Goal: Find specific page/section: Find specific page/section

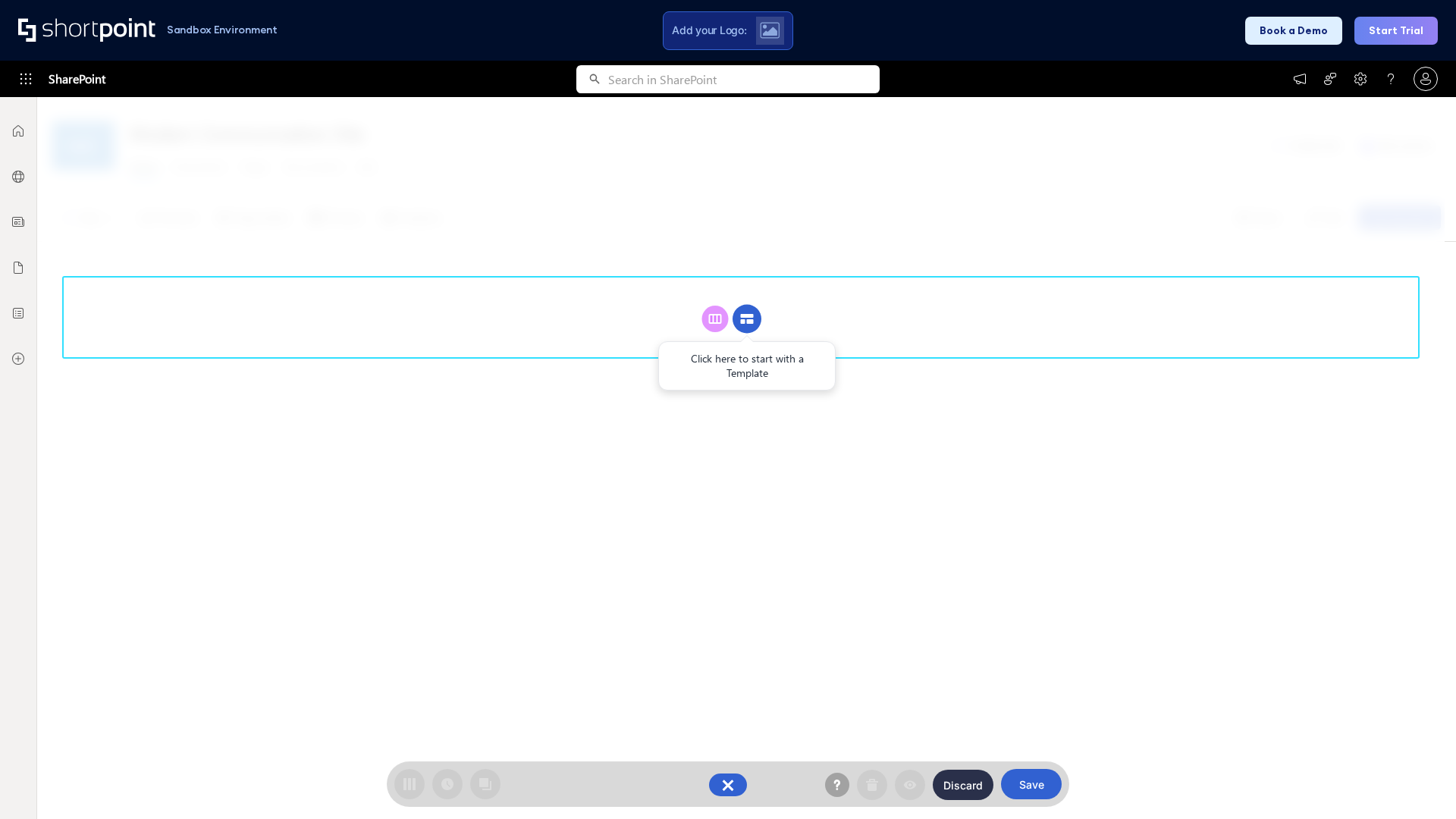
click at [747, 305] on circle at bounding box center [746, 319] width 29 height 29
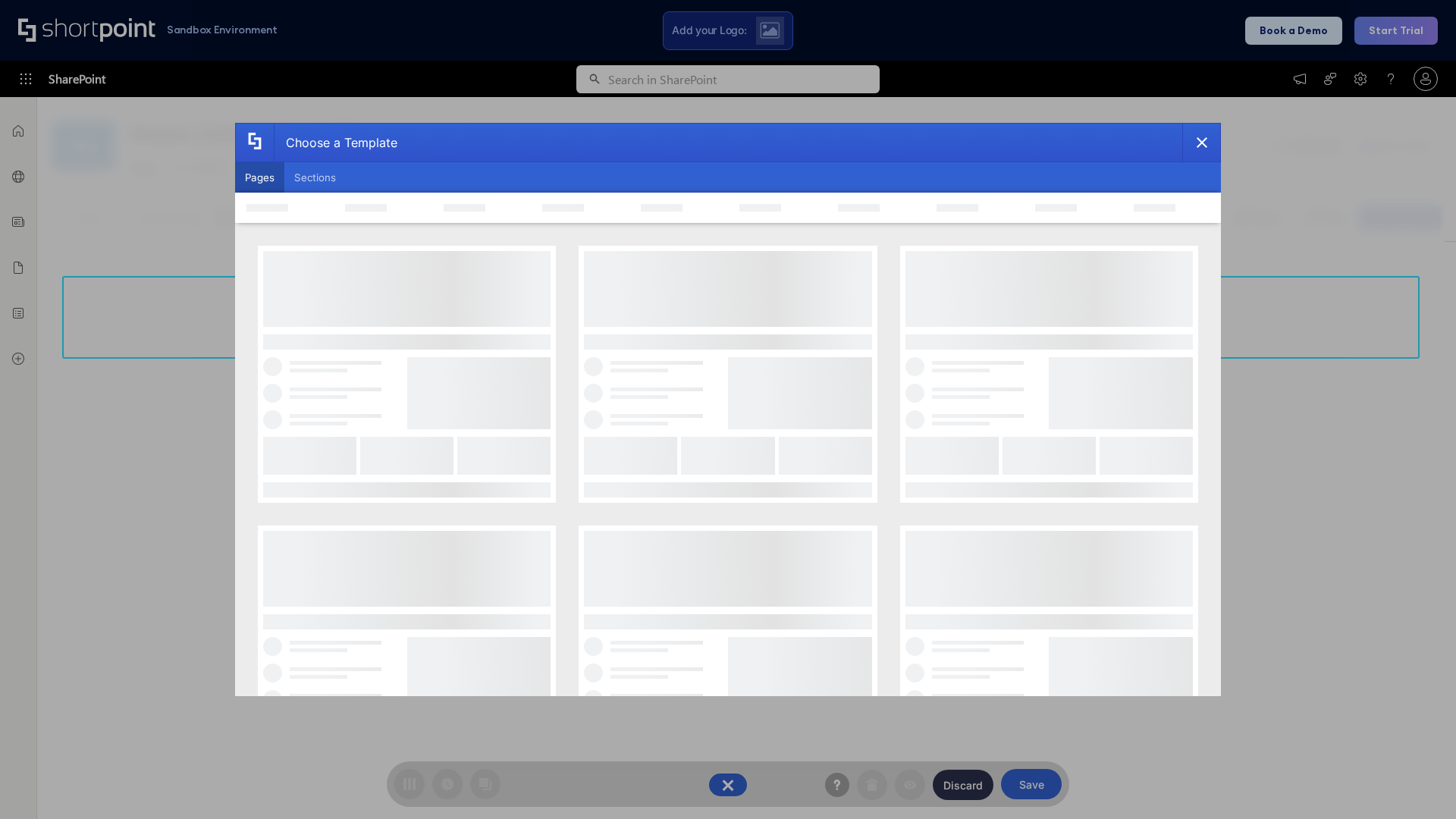
scroll to position [207, 0]
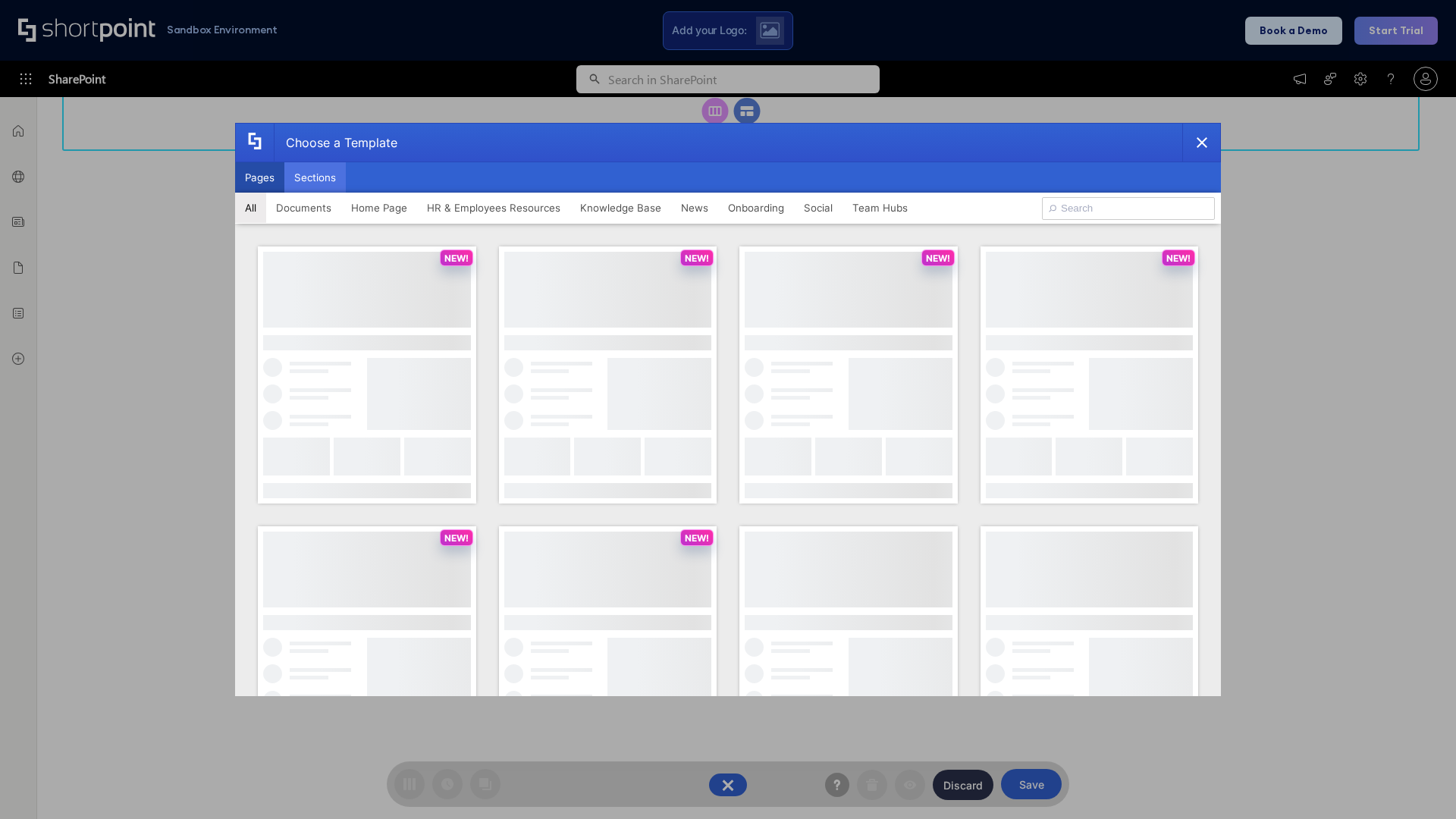
click at [315, 177] on button "Sections" at bounding box center [315, 177] width 61 height 30
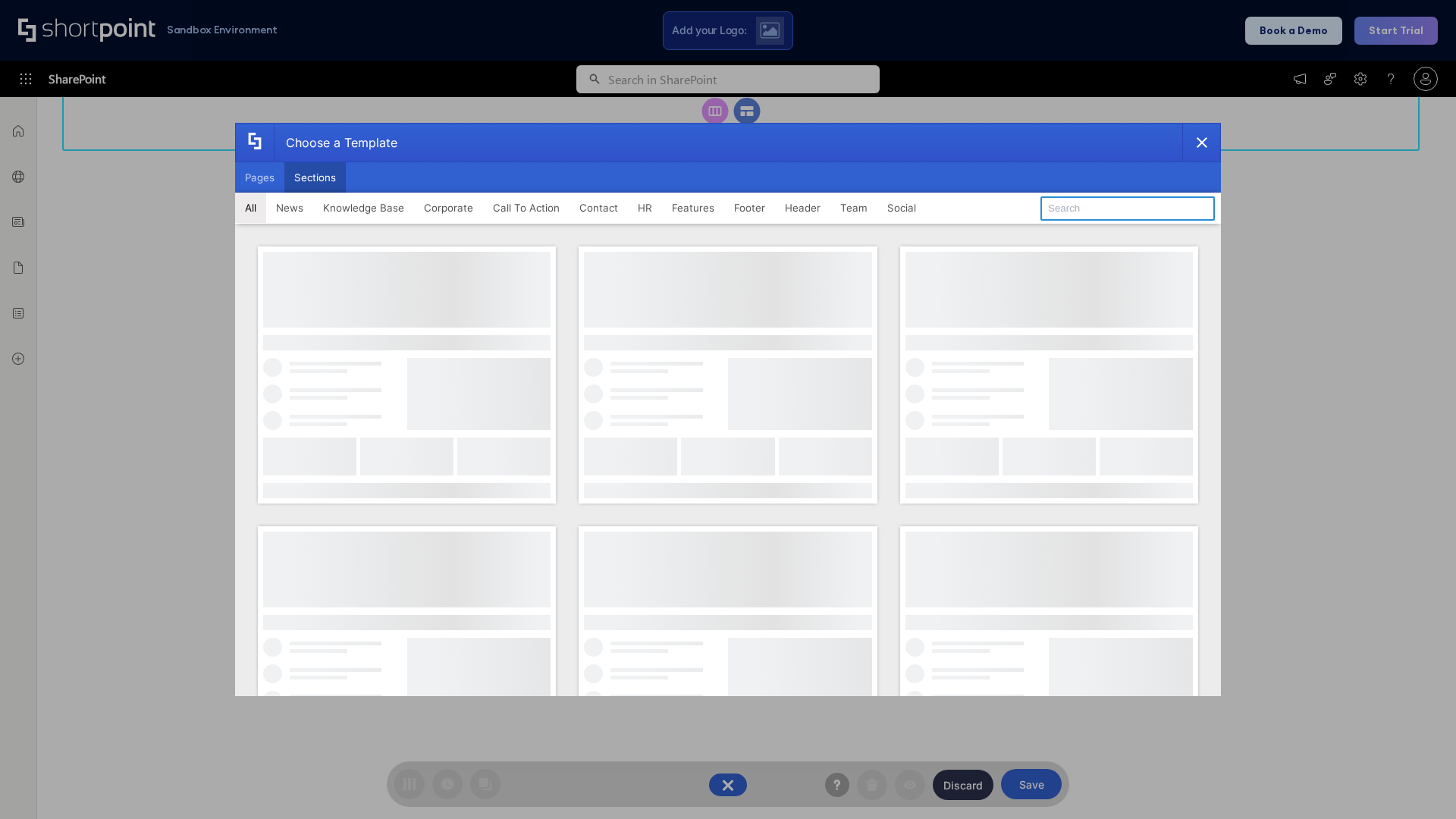
type input "Teams Advanced"
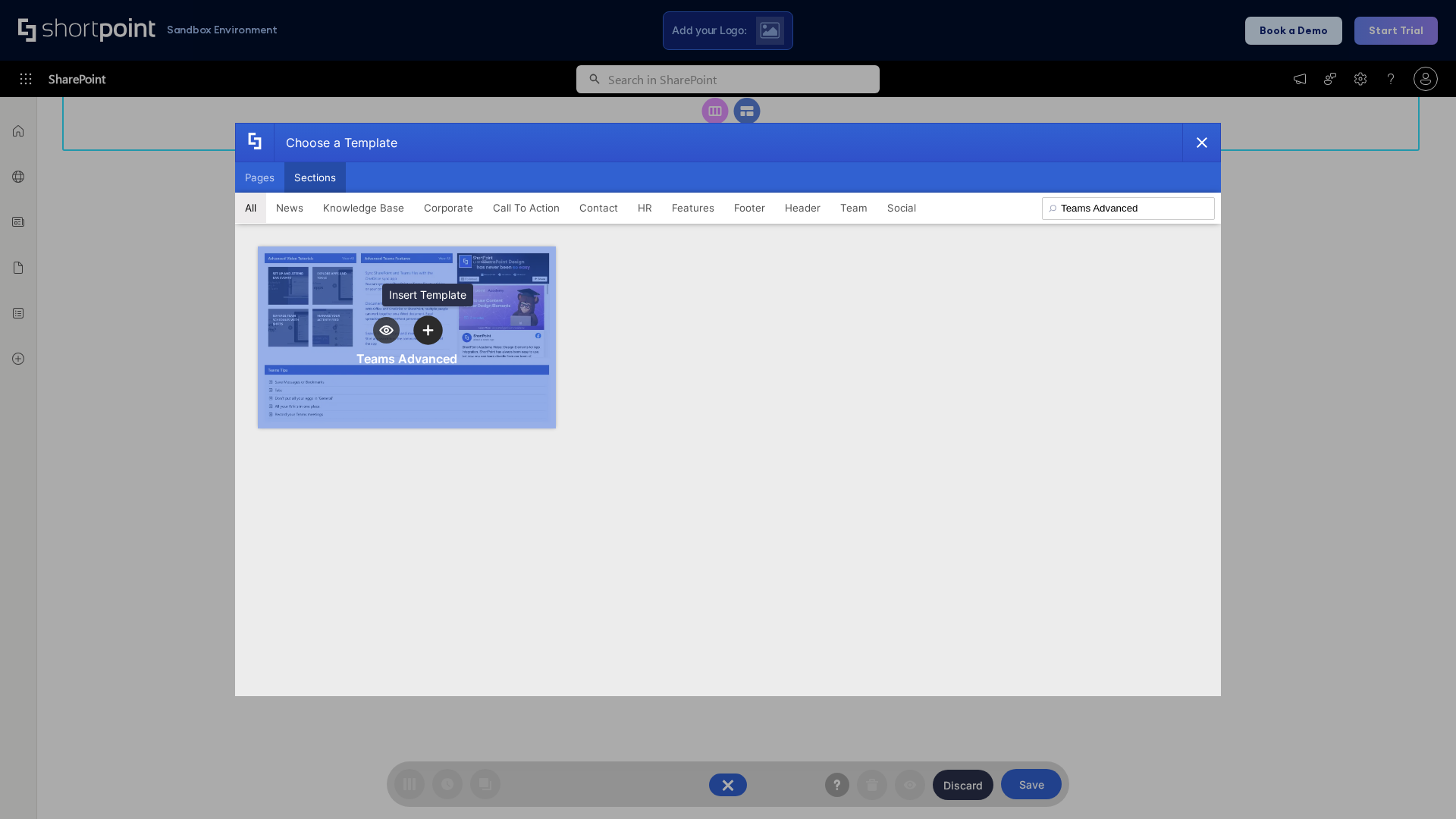
click at [428, 329] on icon "template selector" at bounding box center [428, 330] width 11 height 11
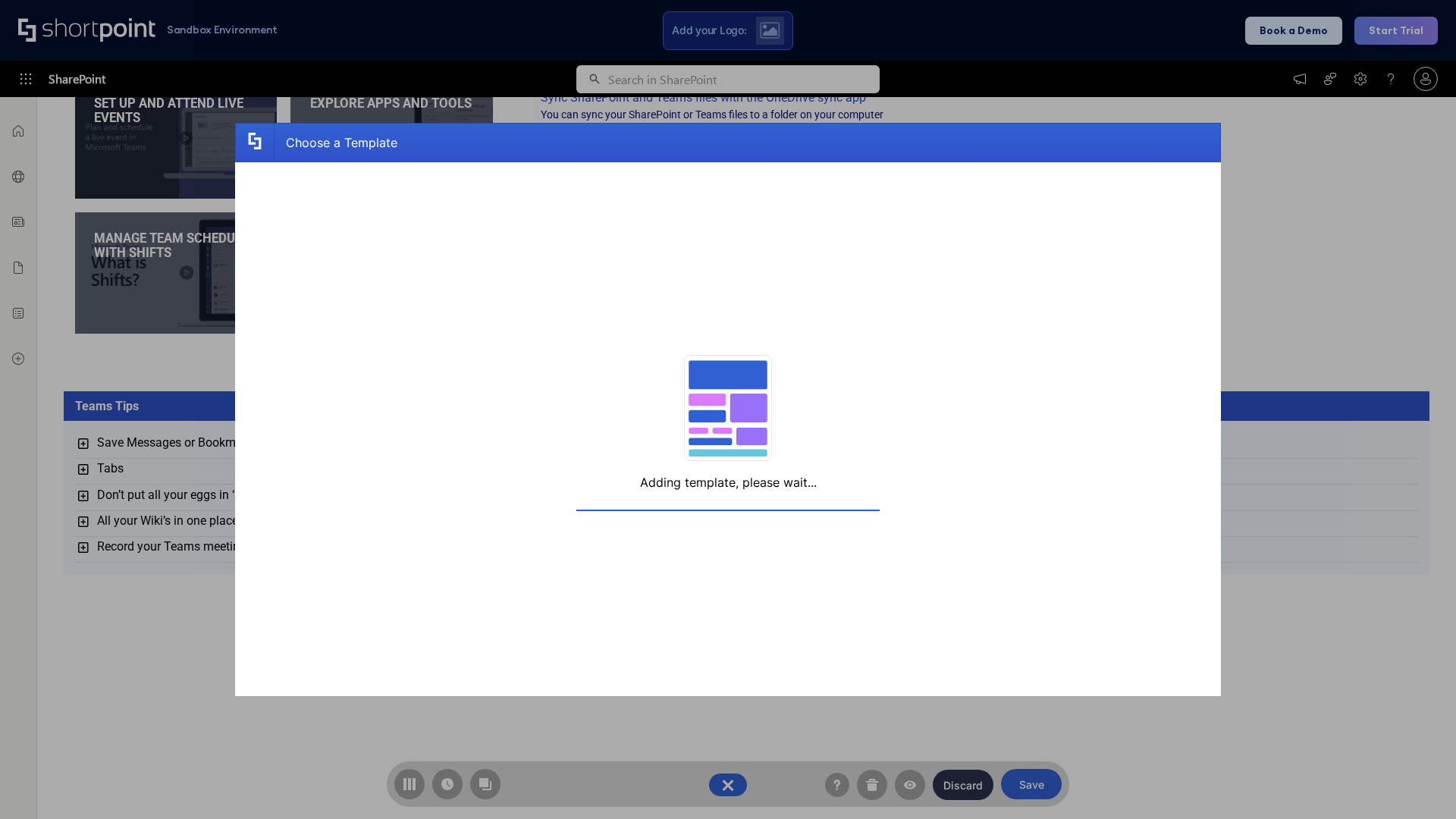
scroll to position [12, 12]
